Goal: Task Accomplishment & Management: Complete application form

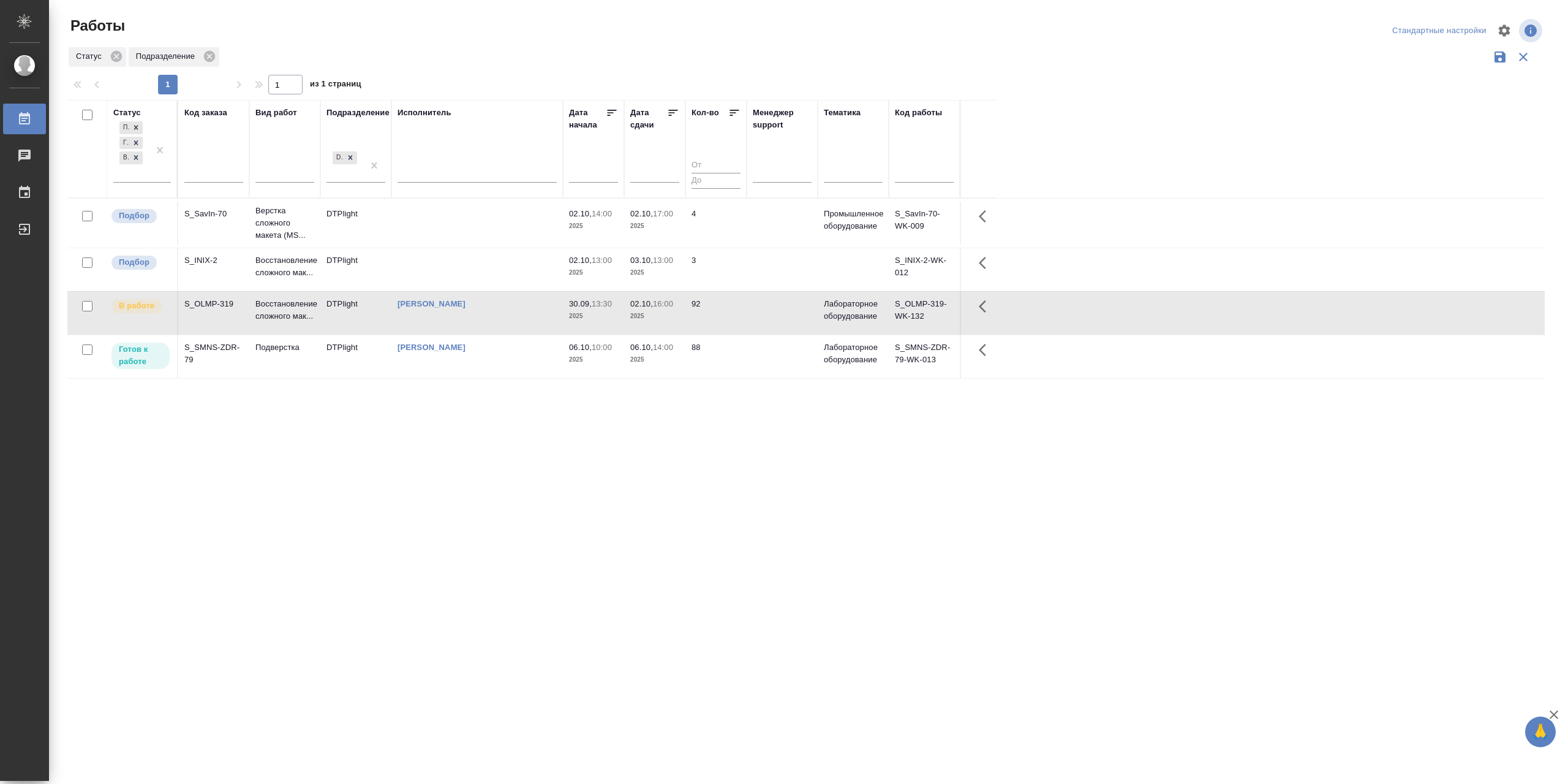
click at [454, 333] on td "[PERSON_NAME]" at bounding box center [477, 313] width 171 height 43
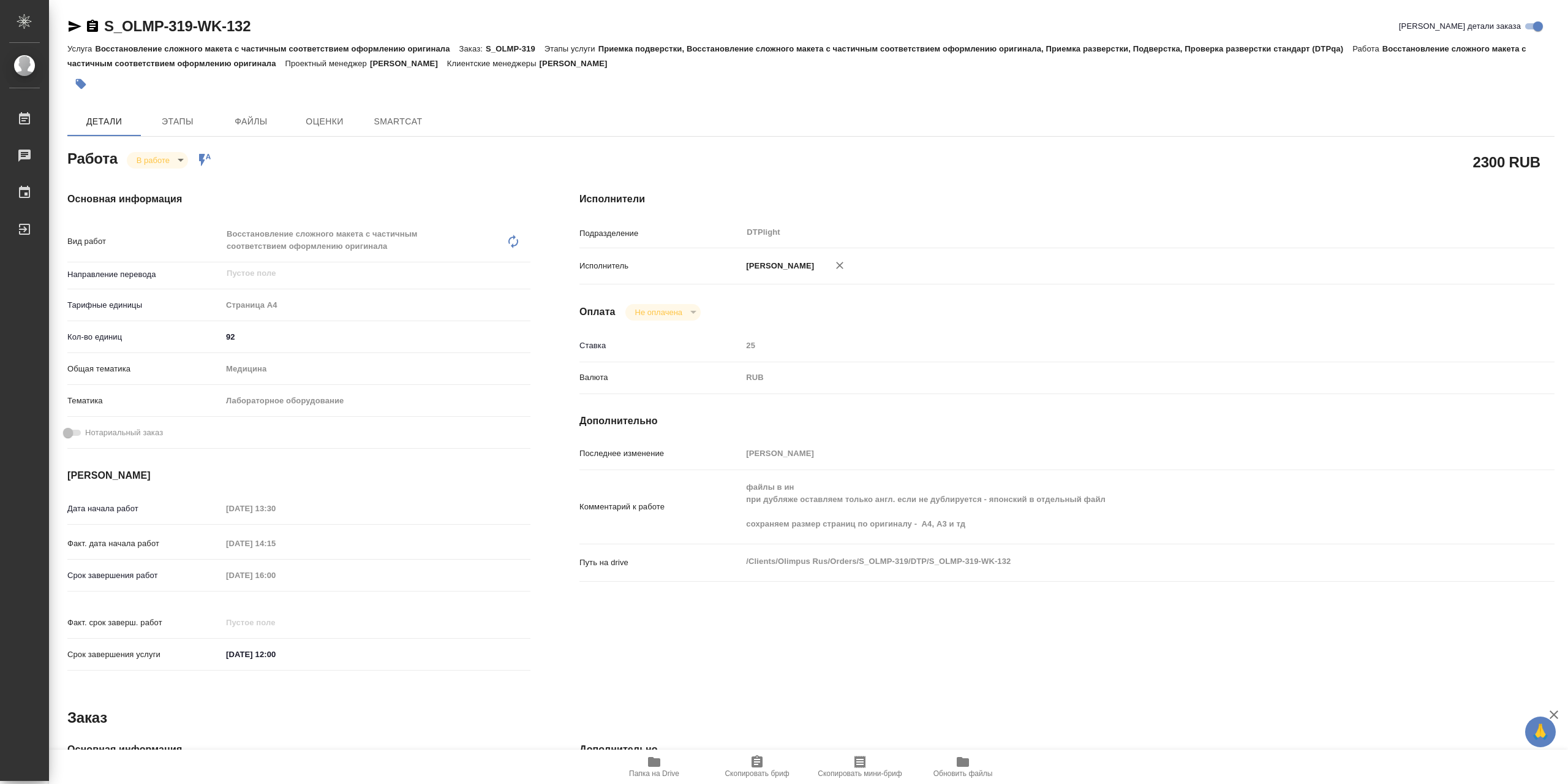
type textarea "x"
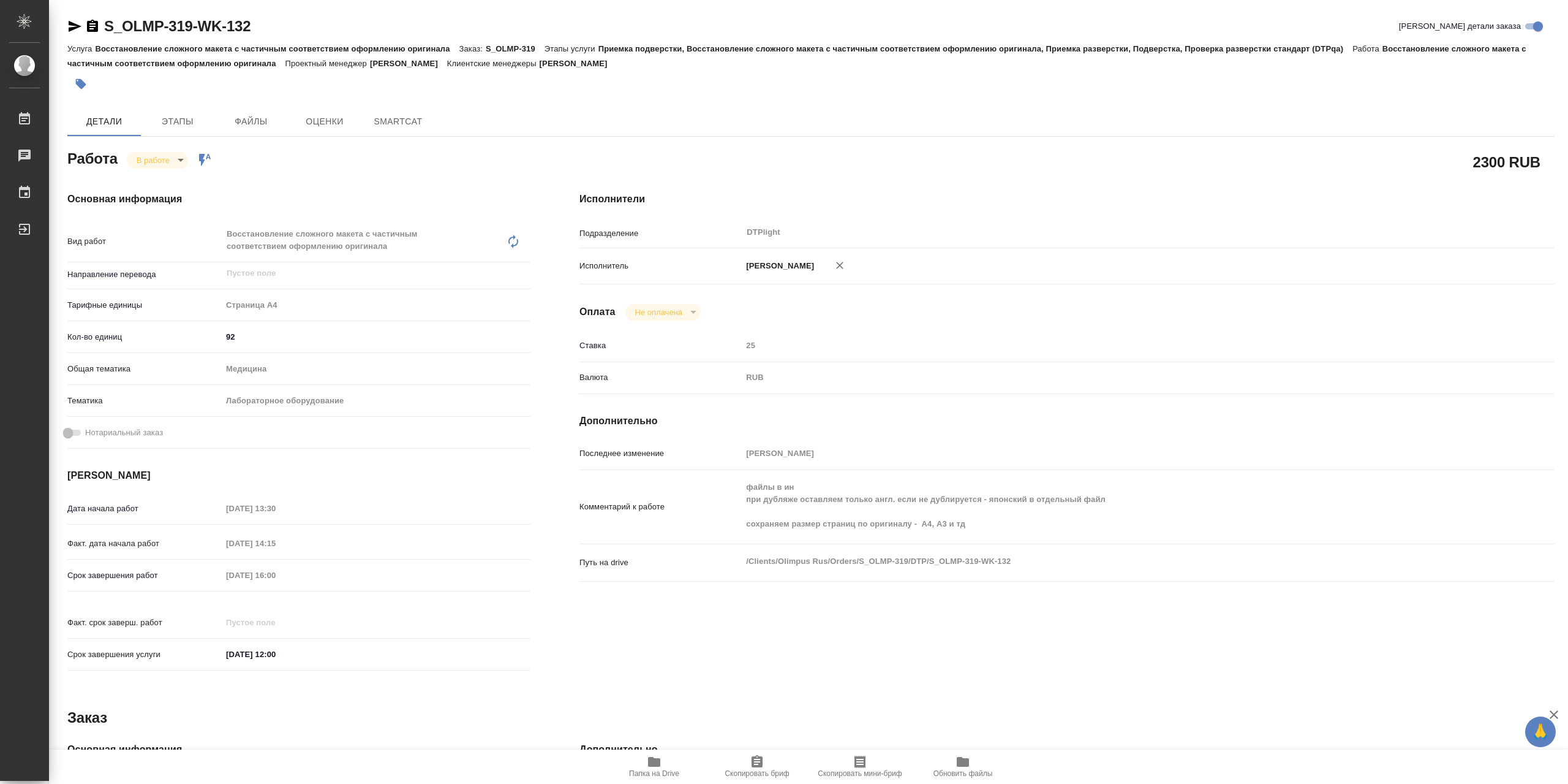
type textarea "x"
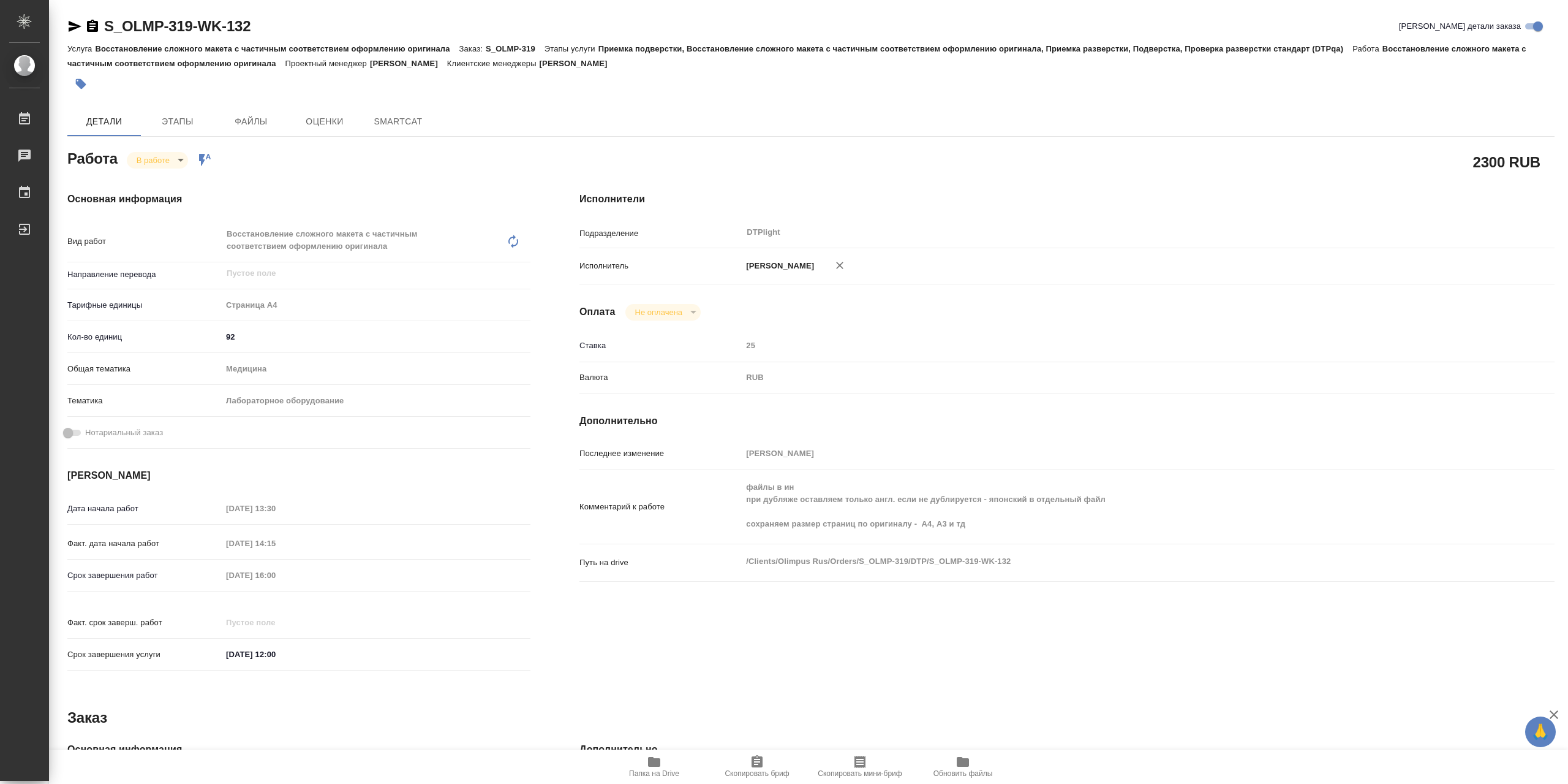
type textarea "x"
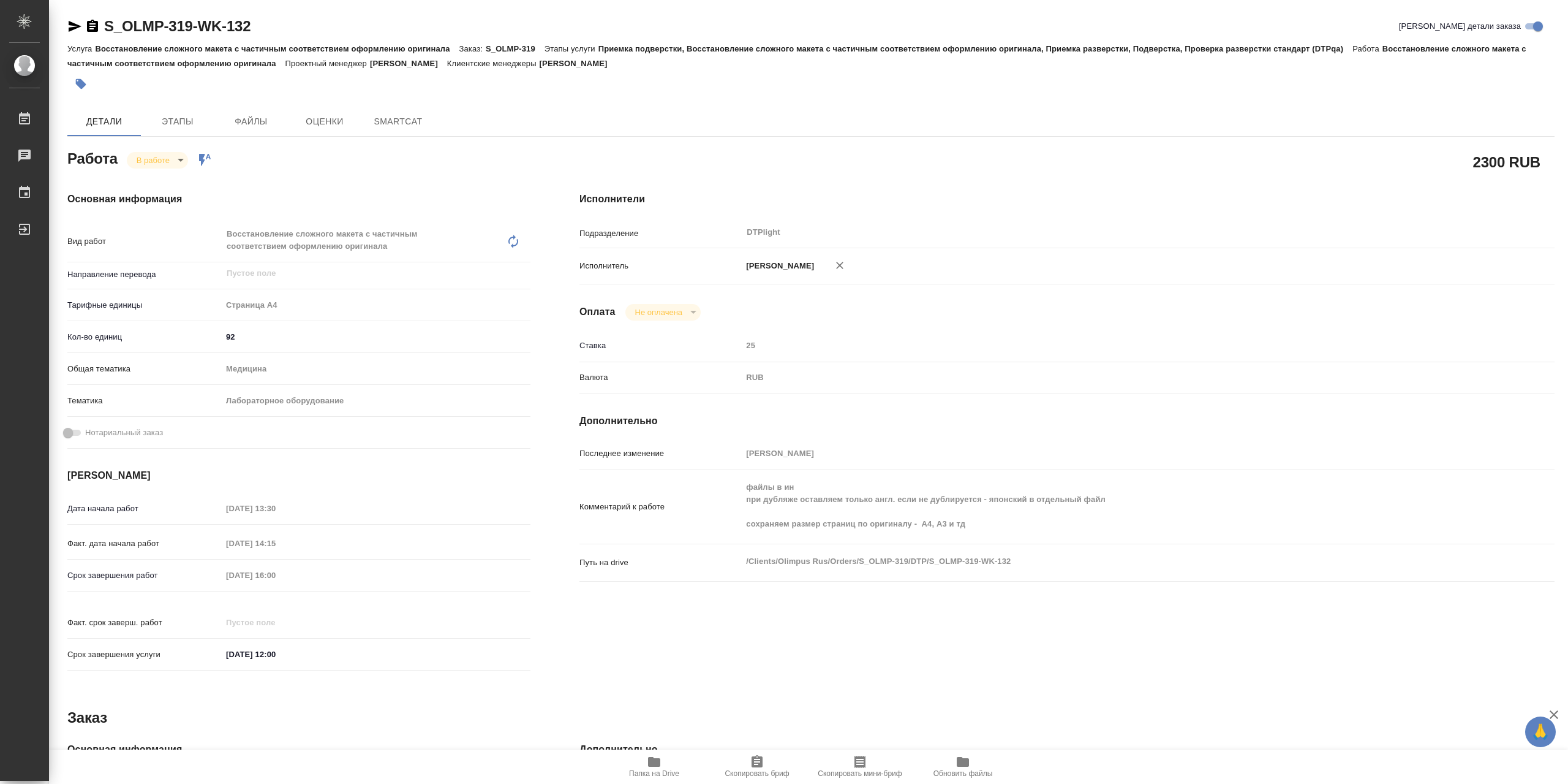
type textarea "x"
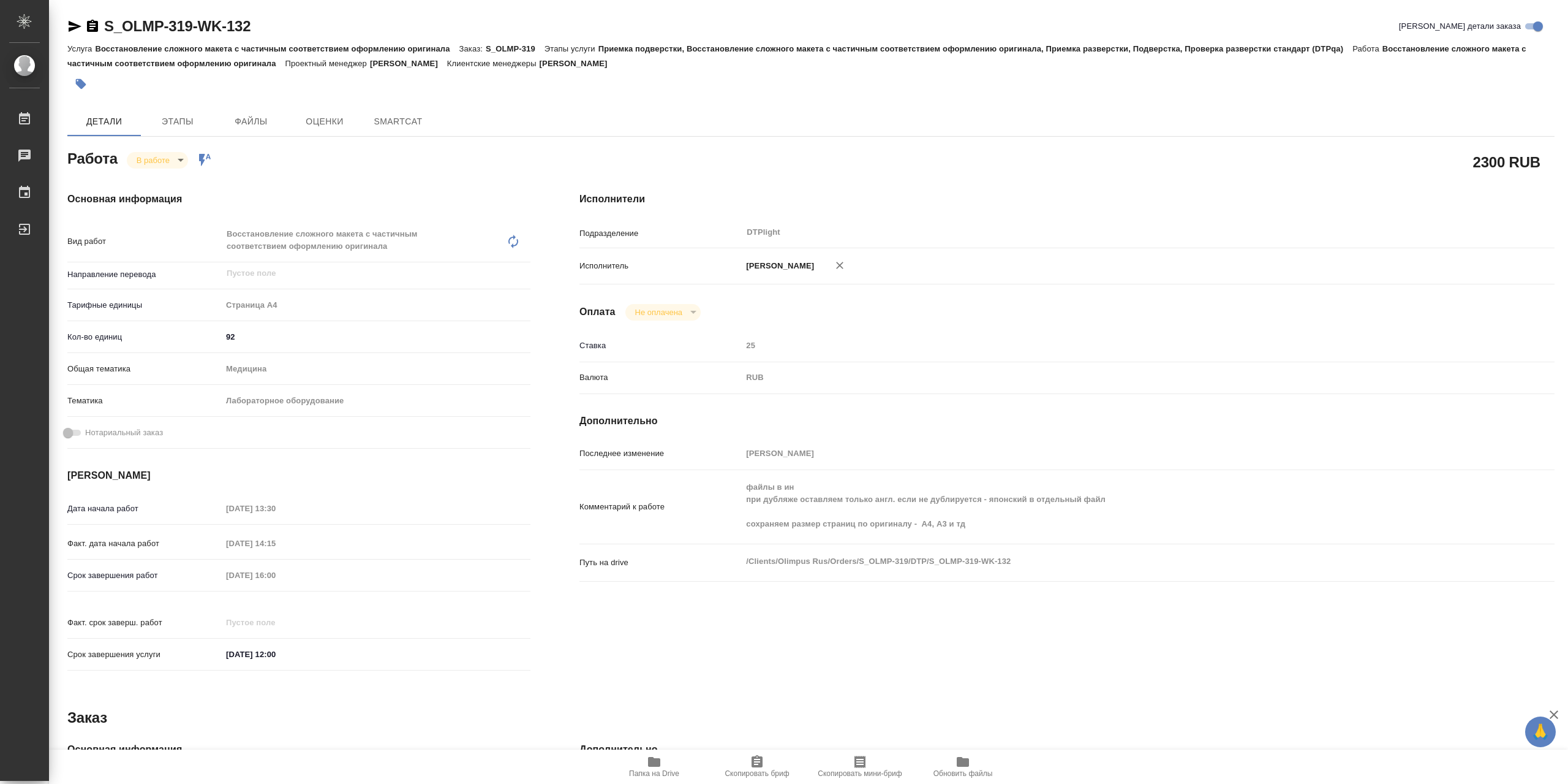
scroll to position [277, 0]
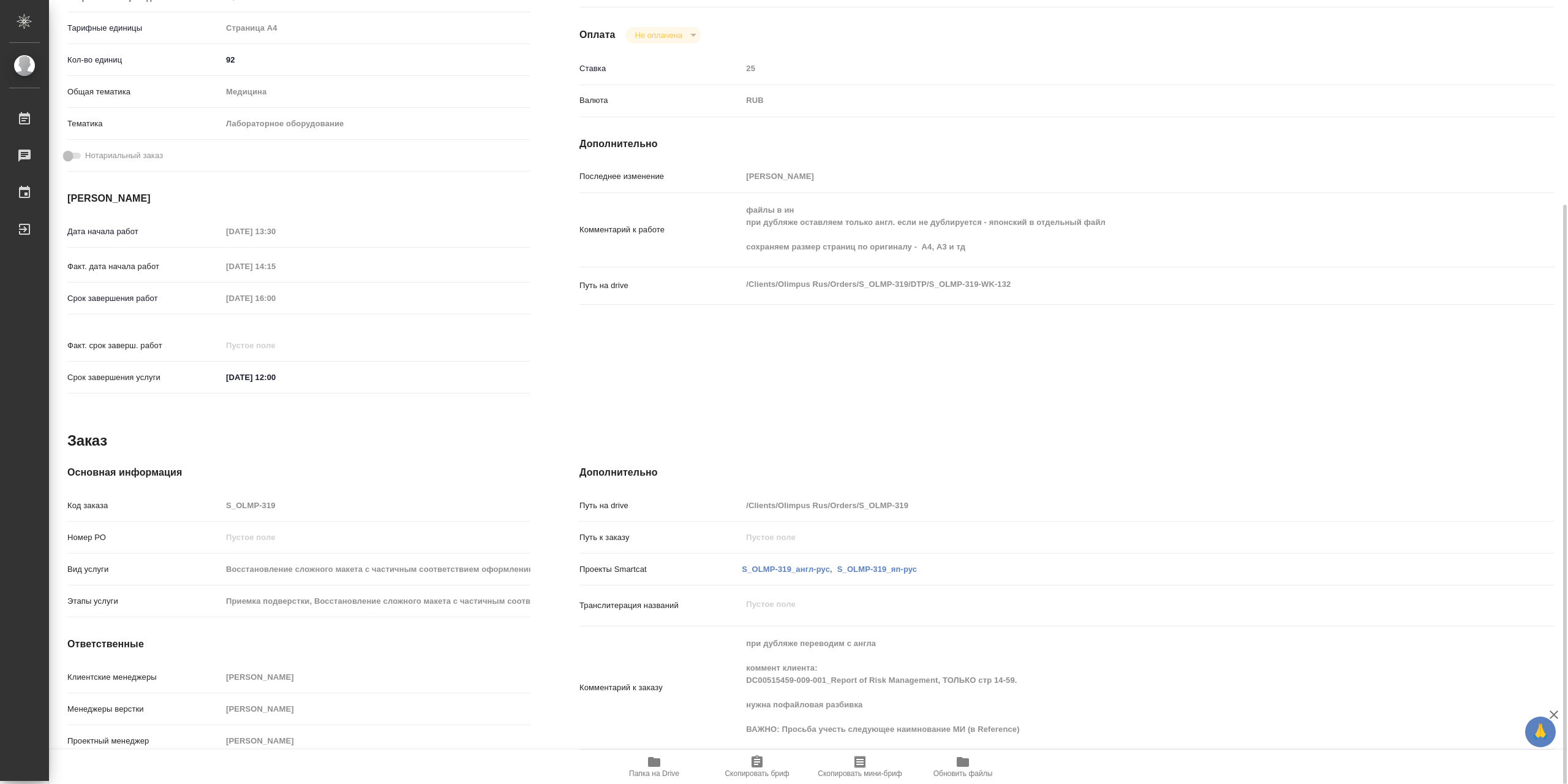
type textarea "x"
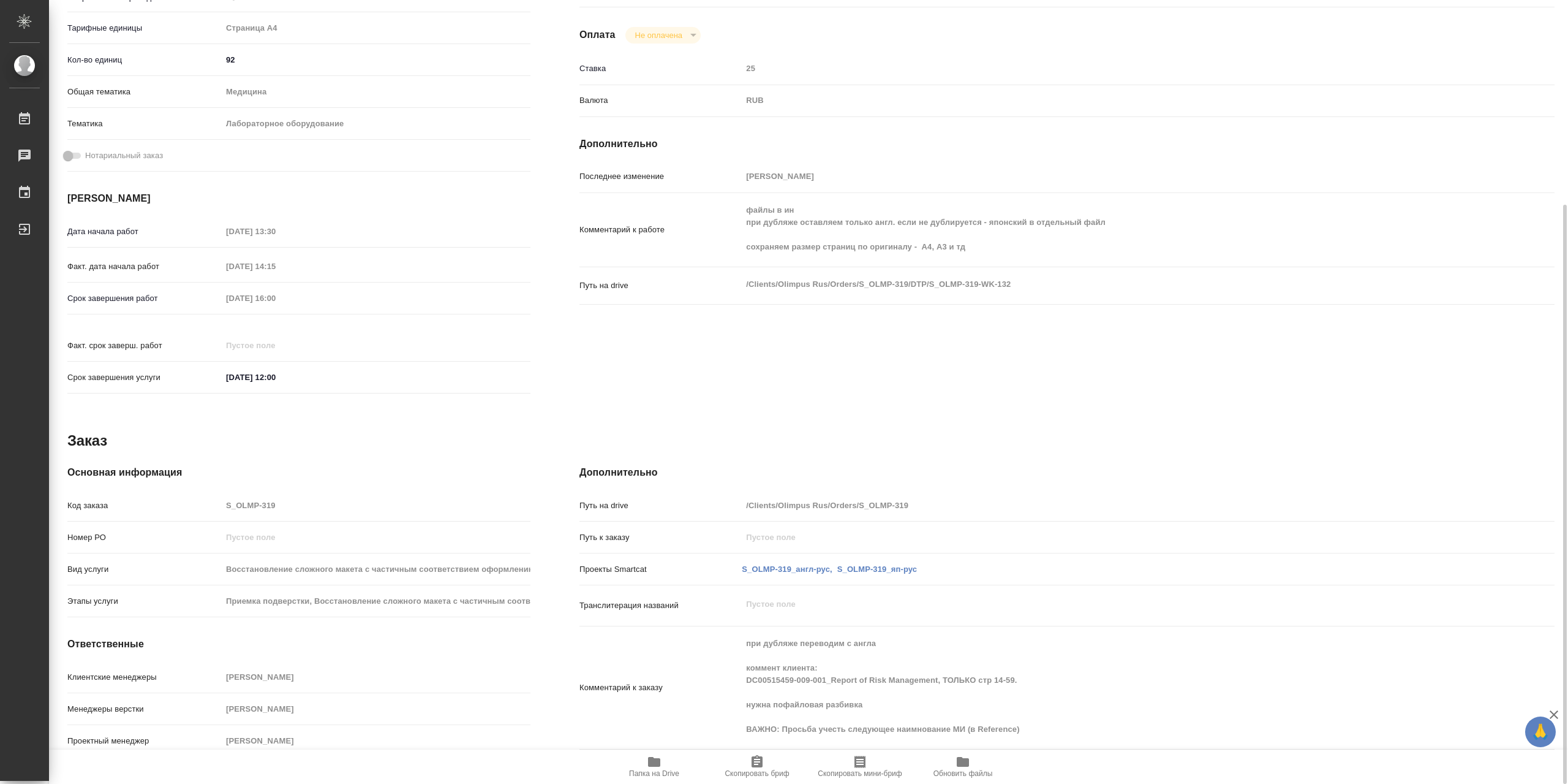
type textarea "x"
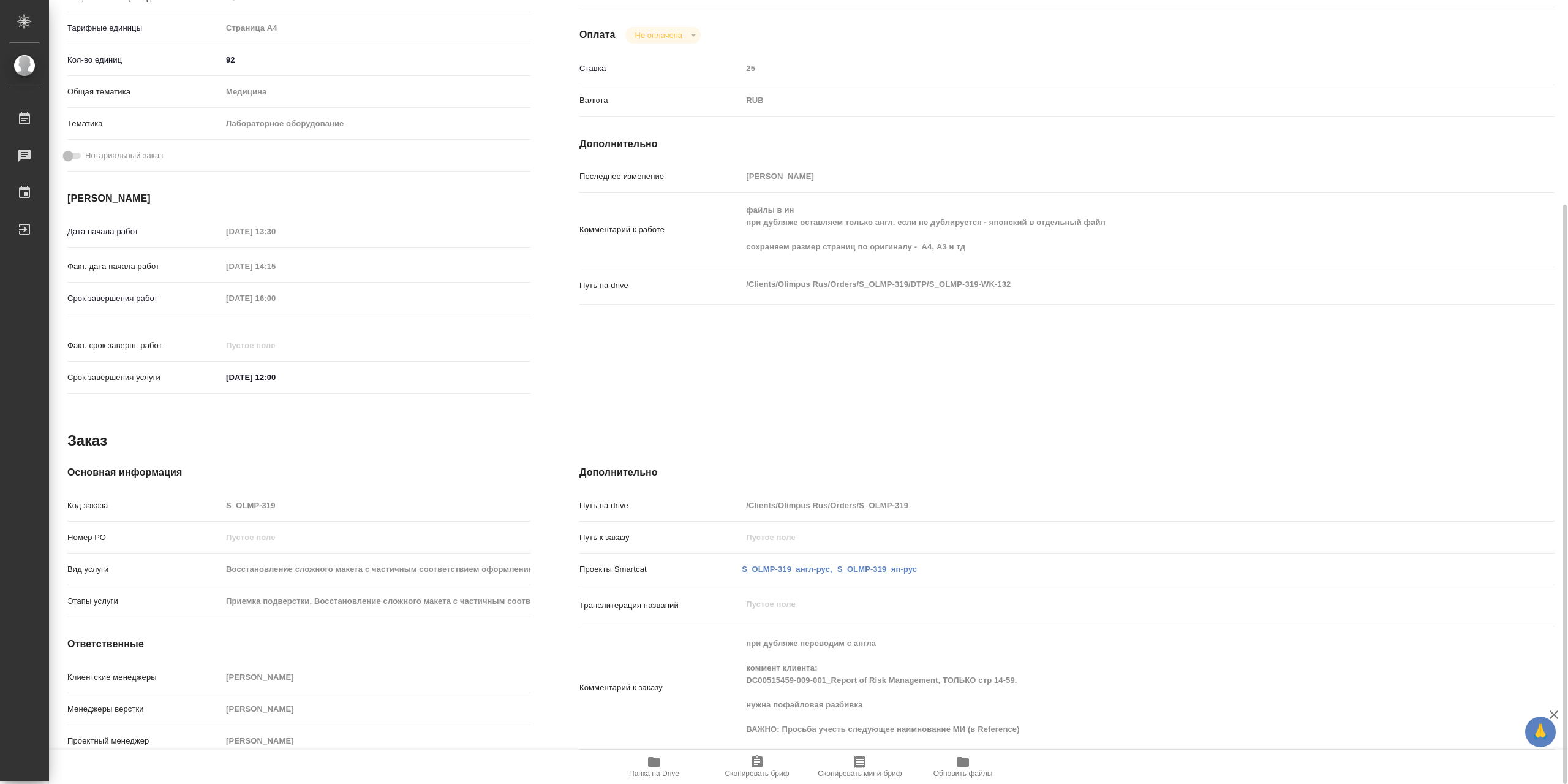
scroll to position [0, 0]
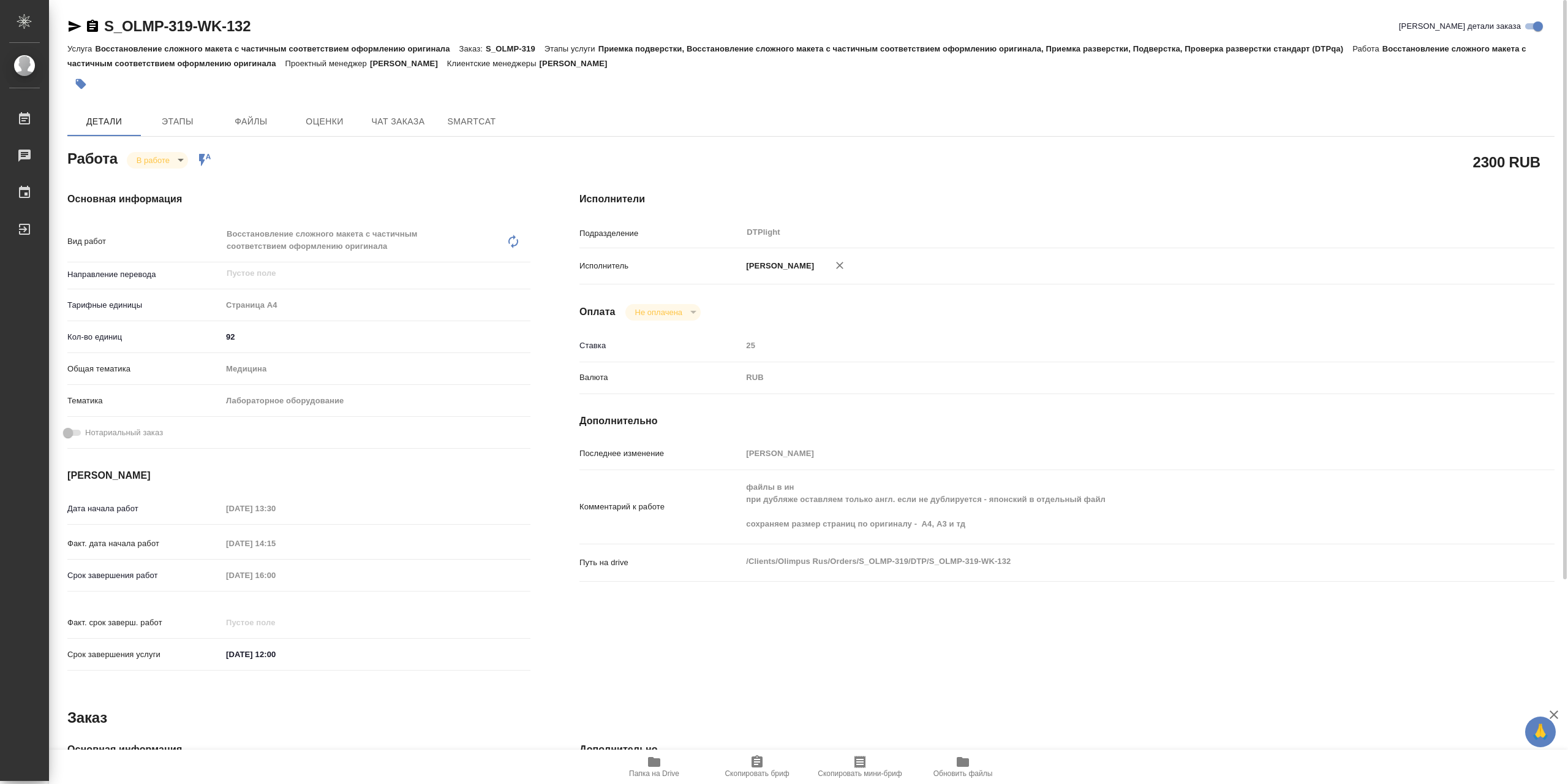
type textarea "x"
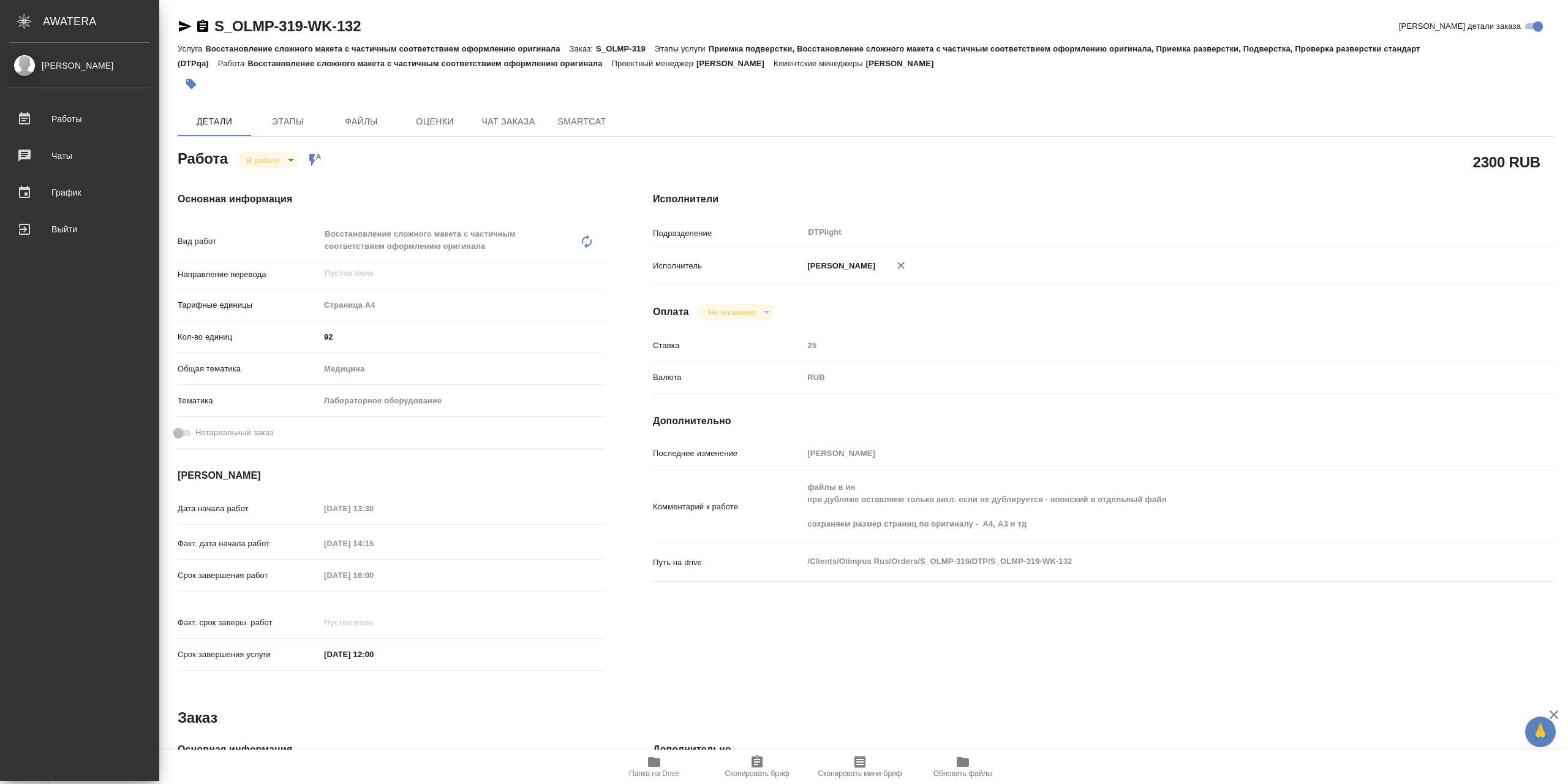
type textarea "x"
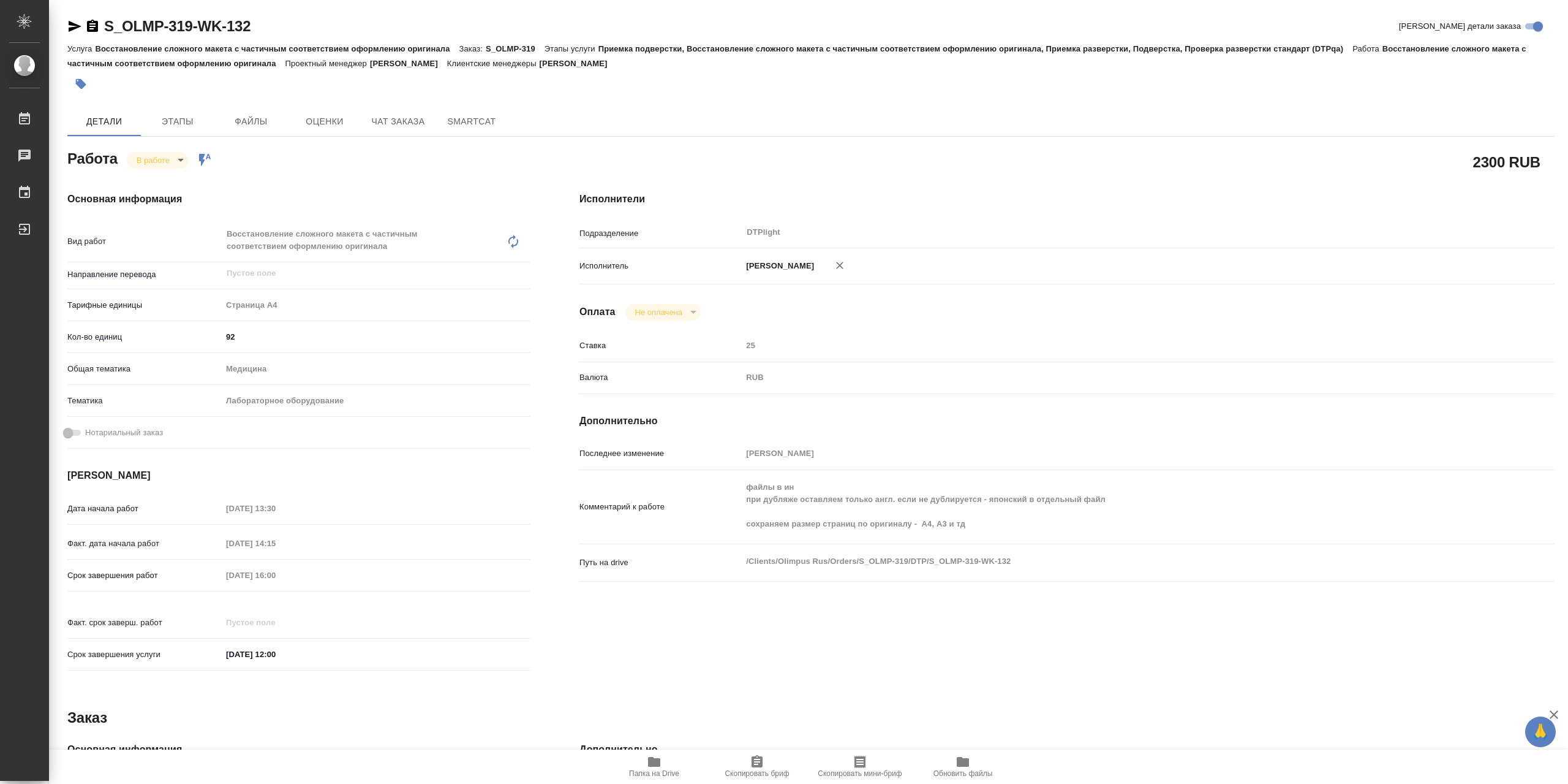
type textarea "x"
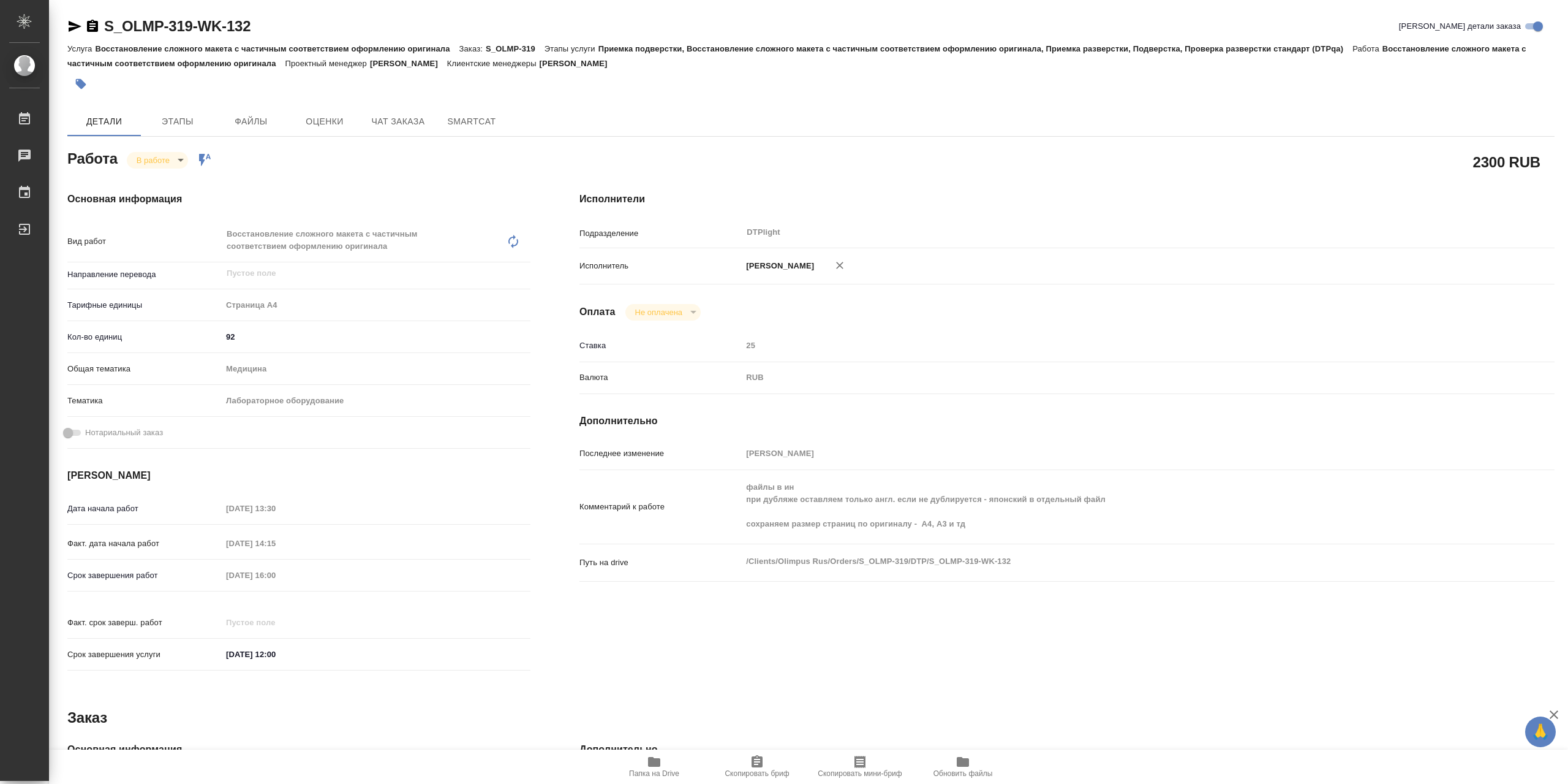
drag, startPoint x: 74, startPoint y: 29, endPoint x: 113, endPoint y: 163, distance: 139.6
click at [77, 30] on icon "button" at bounding box center [75, 26] width 15 height 15
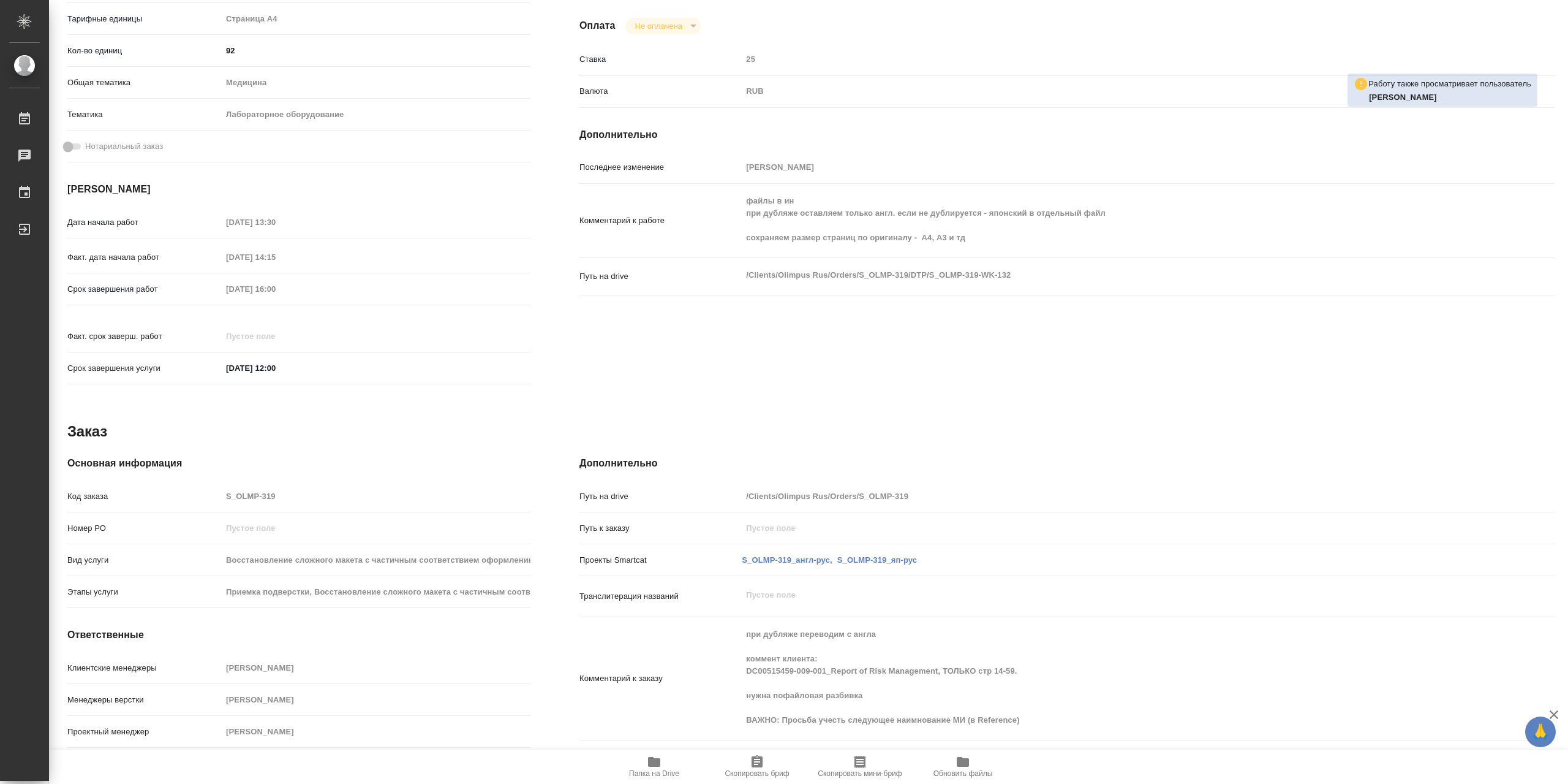
scroll to position [41, 0]
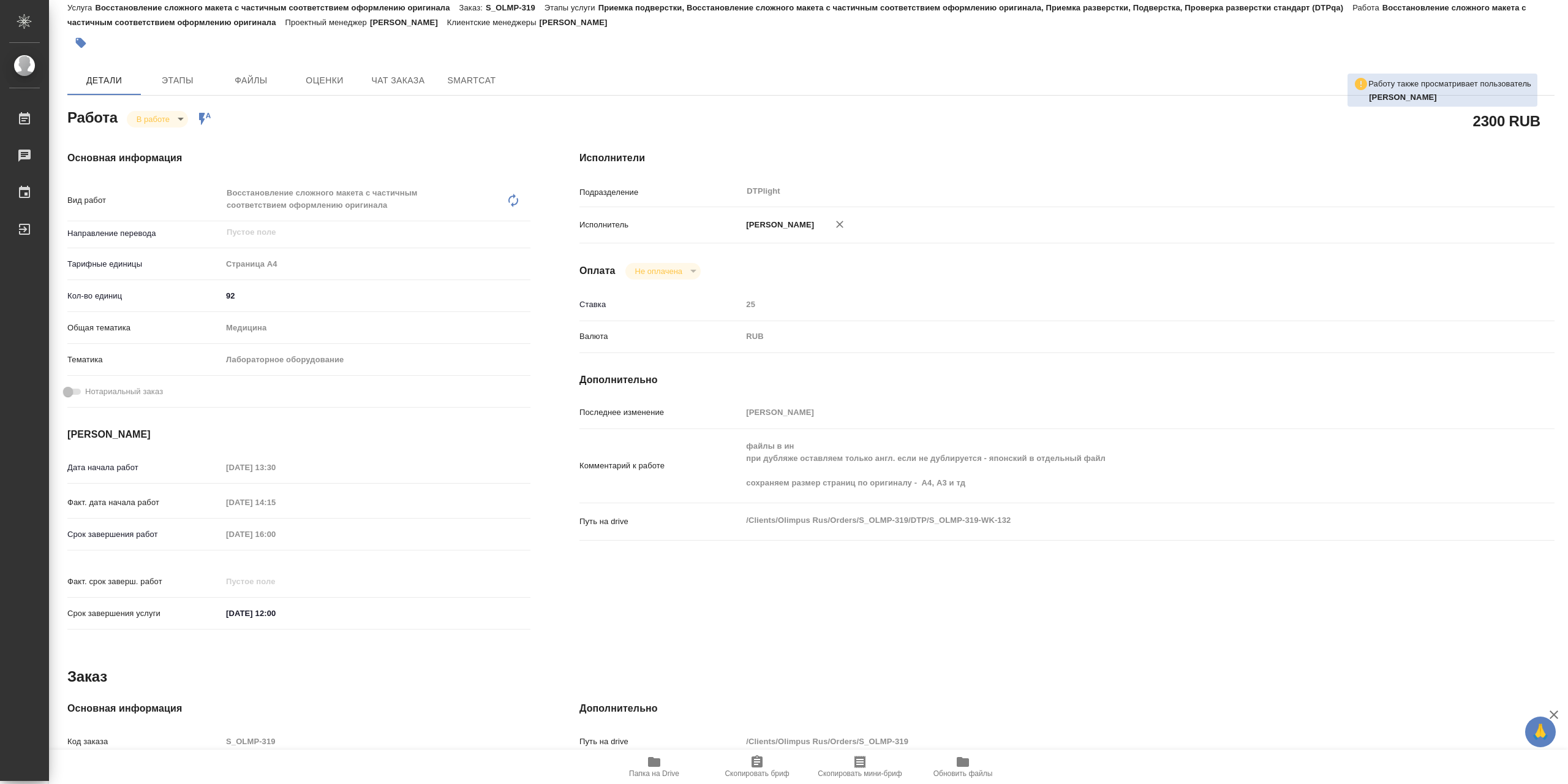
click at [655, 764] on icon "button" at bounding box center [654, 762] width 12 height 10
